Goal: Task Accomplishment & Management: Manage account settings

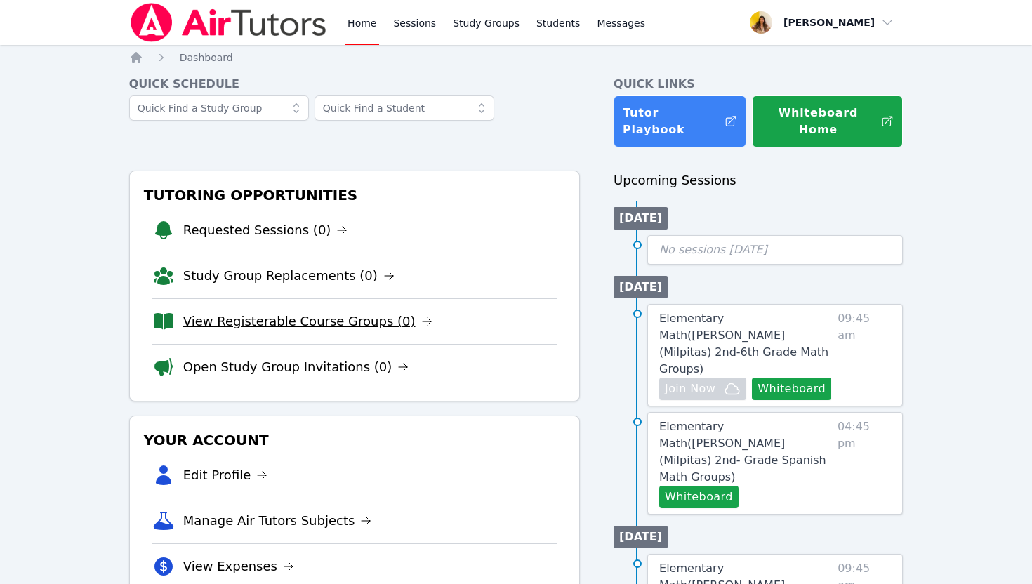
click at [259, 312] on link "View Registerable Course Groups (0)" at bounding box center [307, 322] width 249 height 20
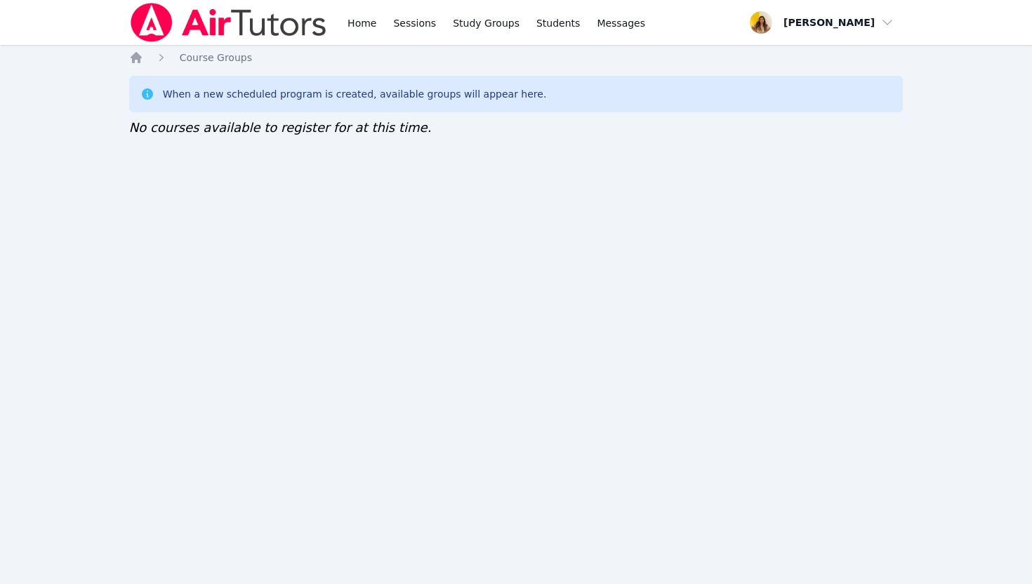
click at [267, 22] on img at bounding box center [228, 22] width 199 height 39
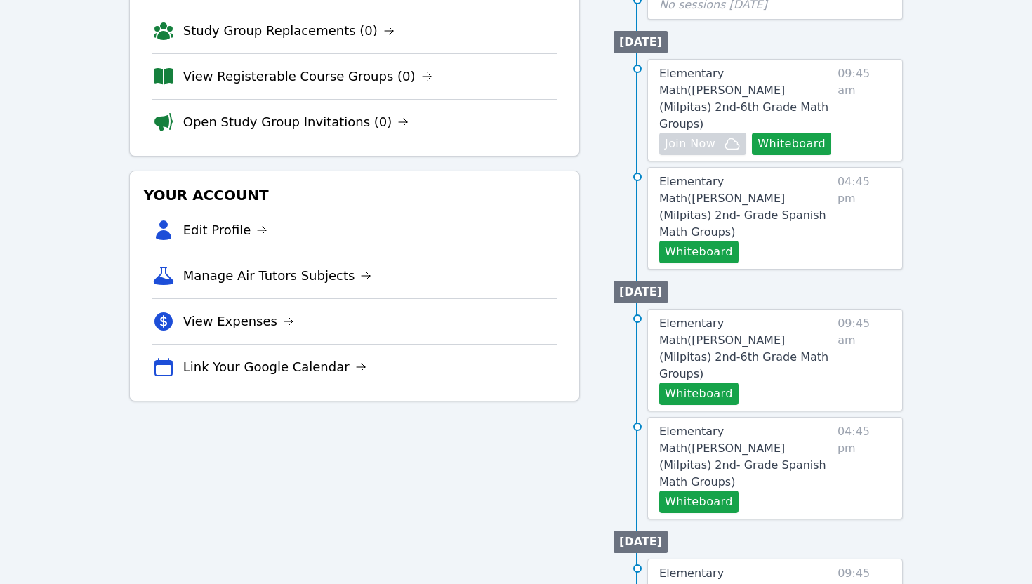
scroll to position [253, 0]
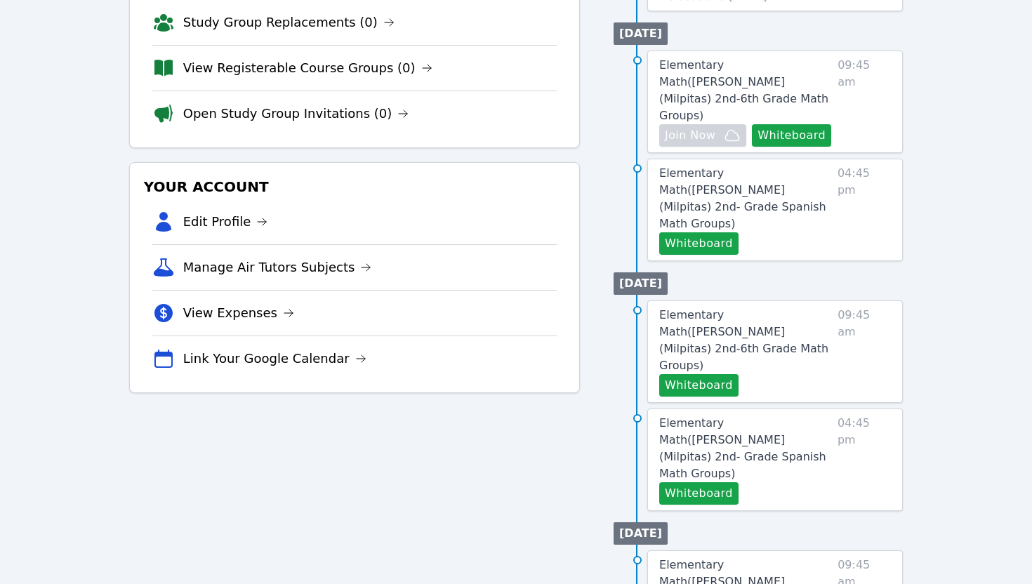
click at [203, 199] on li "Edit Profile" at bounding box center [354, 221] width 404 height 45
click at [204, 212] on link "Edit Profile" at bounding box center [225, 222] width 85 height 20
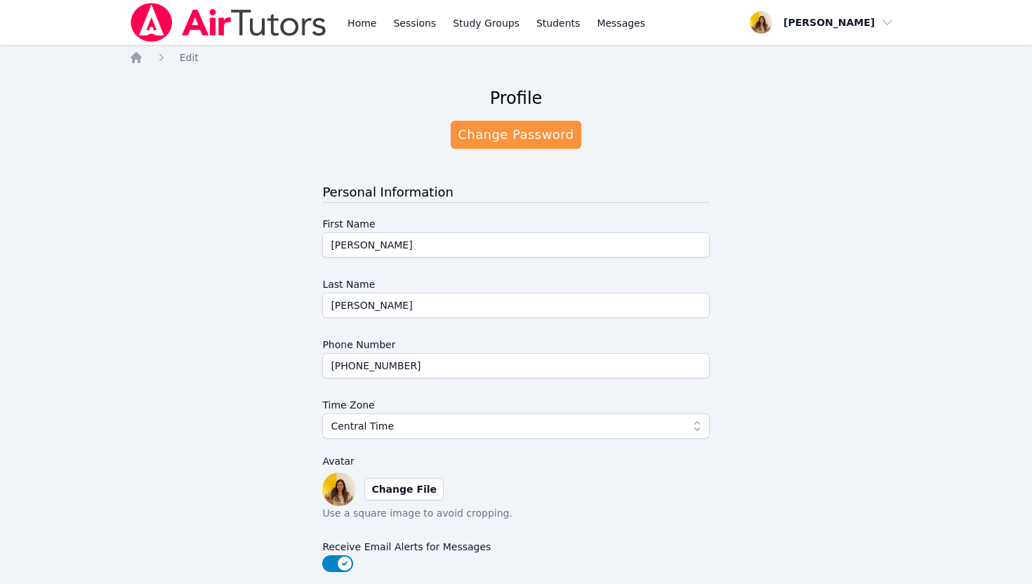
click at [222, 25] on img at bounding box center [228, 22] width 199 height 39
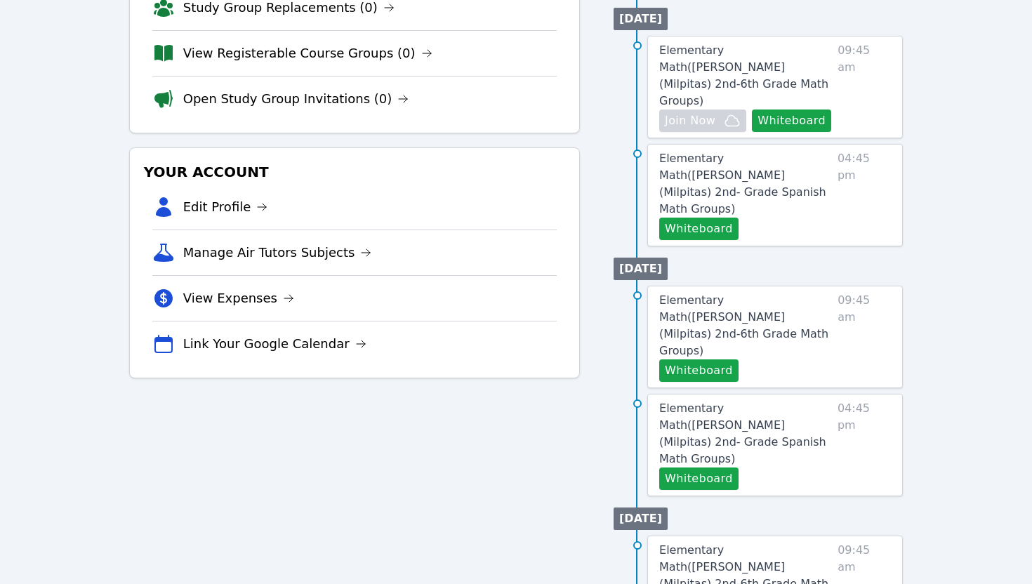
scroll to position [276, 0]
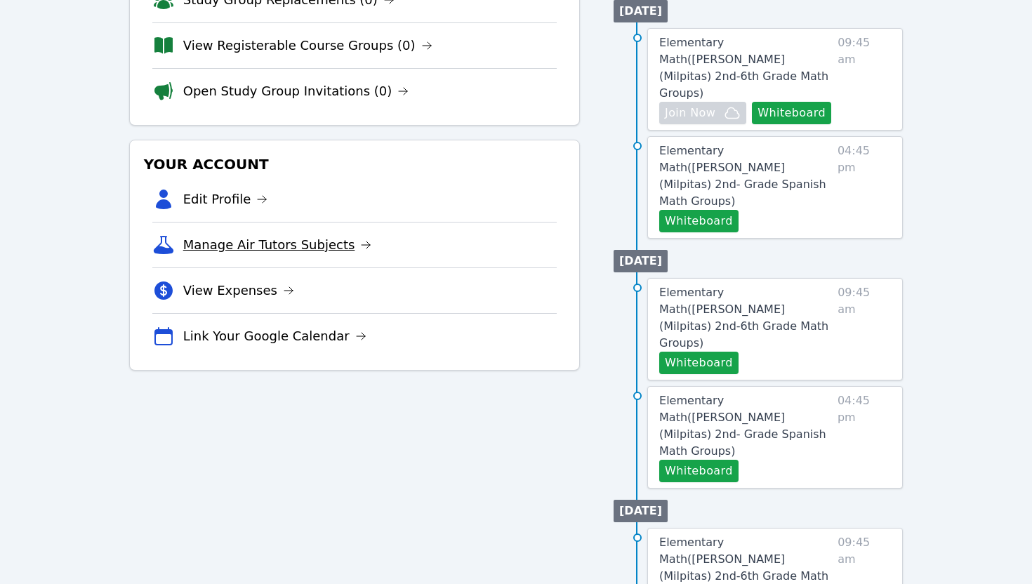
click at [236, 238] on link "Manage Air Tutors Subjects" at bounding box center [277, 245] width 189 height 20
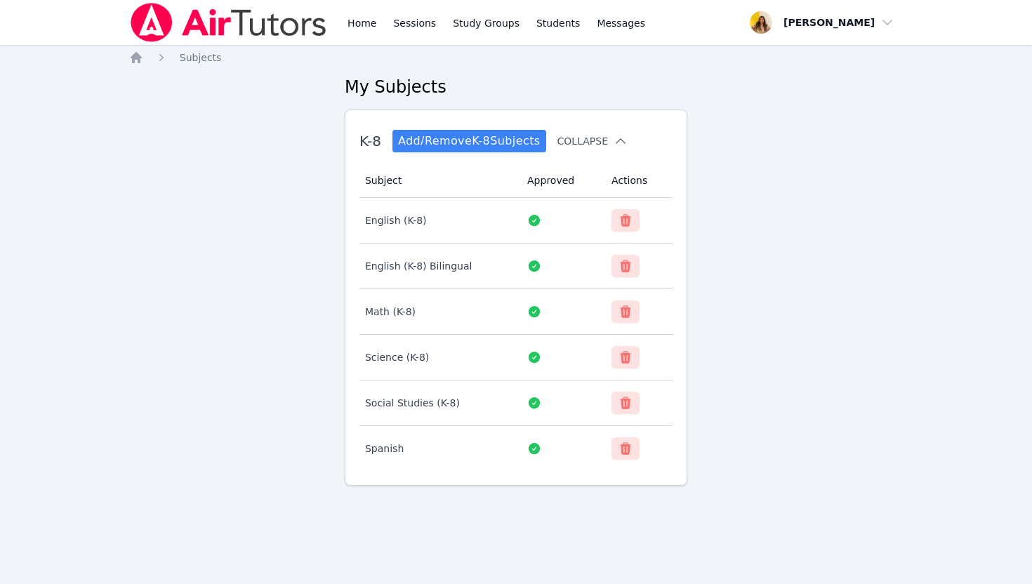
click at [614, 143] on icon at bounding box center [621, 141] width 14 height 14
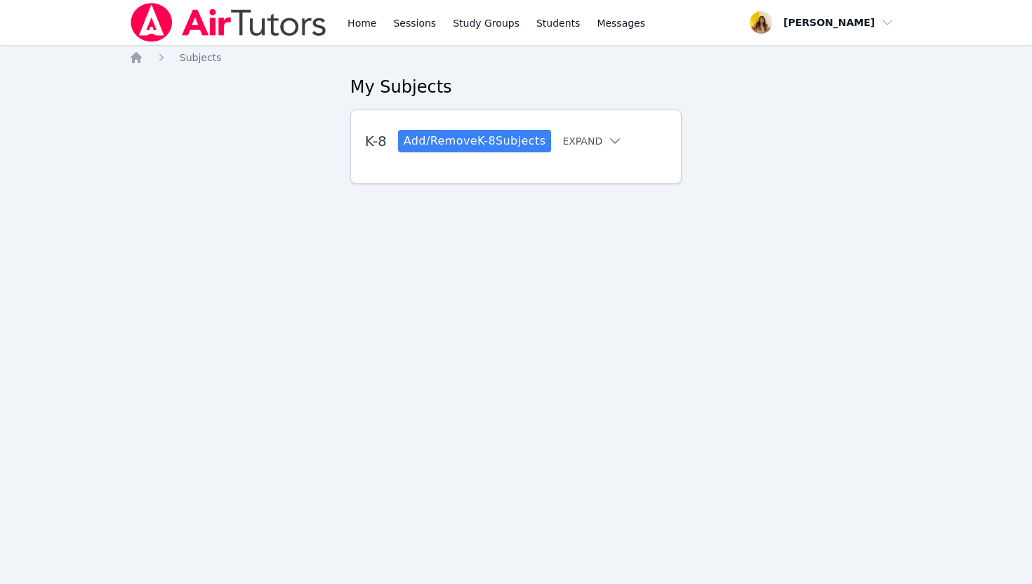
click at [614, 143] on icon at bounding box center [615, 141] width 14 height 14
